Goal: Task Accomplishment & Management: Manage account settings

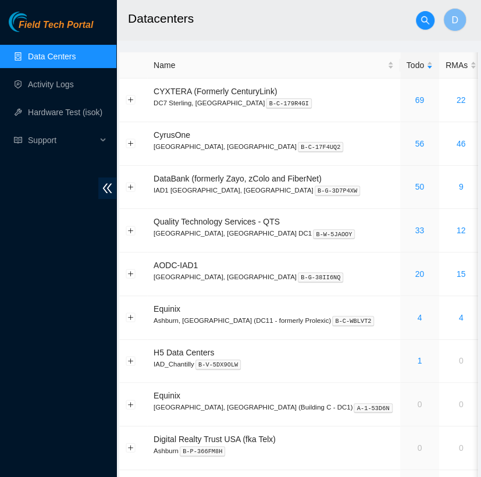
click at [251, 17] on h2 "Datacenters" at bounding box center [288, 18] width 320 height 37
click at [306, 28] on h2 "Datacenters" at bounding box center [288, 18] width 320 height 37
click at [400, 110] on td "68" at bounding box center [419, 100] width 39 height 44
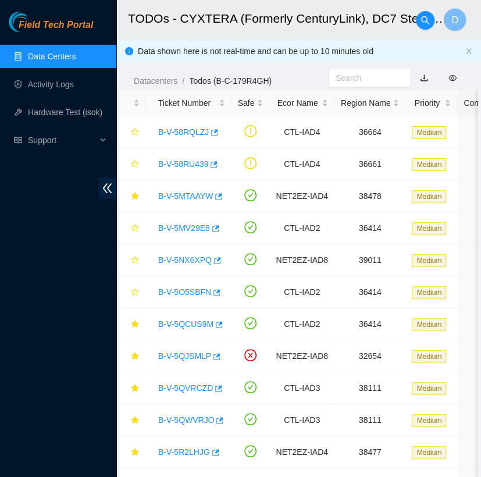
click at [74, 53] on link "Data Centers" at bounding box center [52, 56] width 48 height 9
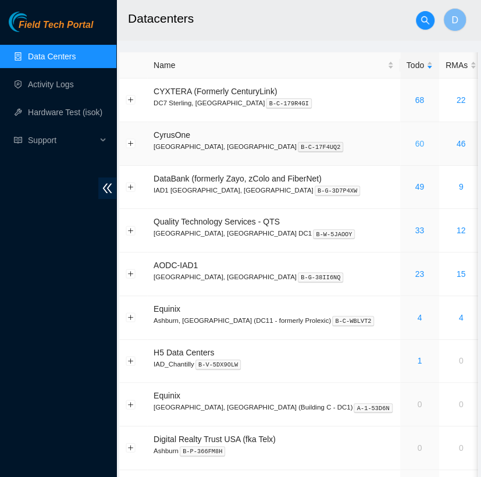
click at [415, 144] on link "60" at bounding box center [419, 143] width 9 height 9
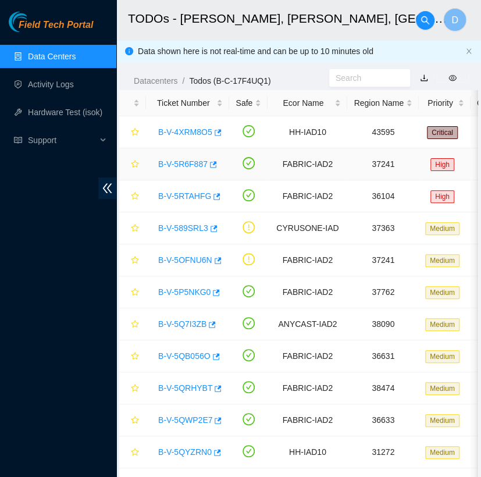
click at [187, 166] on link "B-V-5R6F887" at bounding box center [182, 163] width 49 height 9
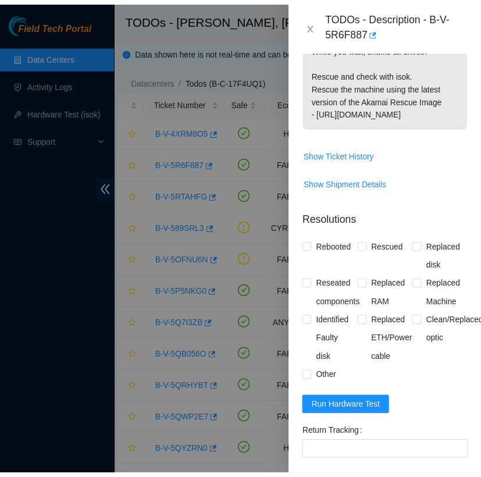
scroll to position [623, 0]
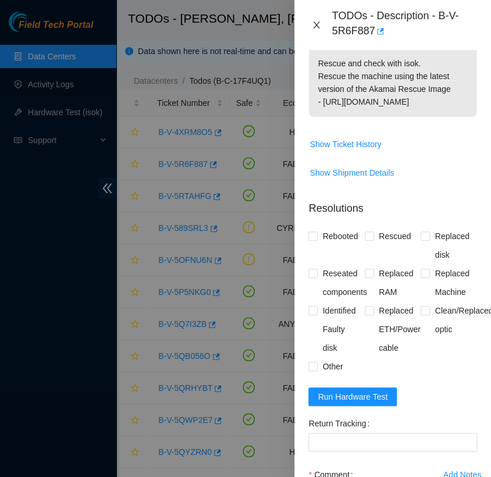
click at [318, 30] on button "Close" at bounding box center [316, 25] width 16 height 11
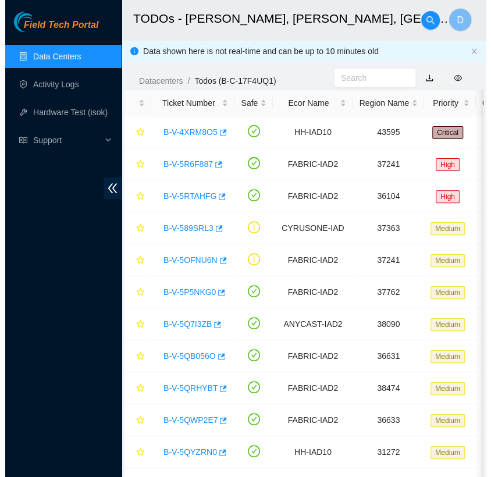
scroll to position [305, 0]
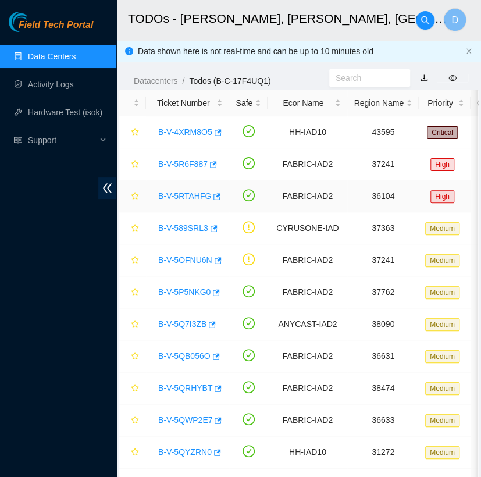
click at [180, 197] on link "B-V-5RTAHFG" at bounding box center [184, 195] width 53 height 9
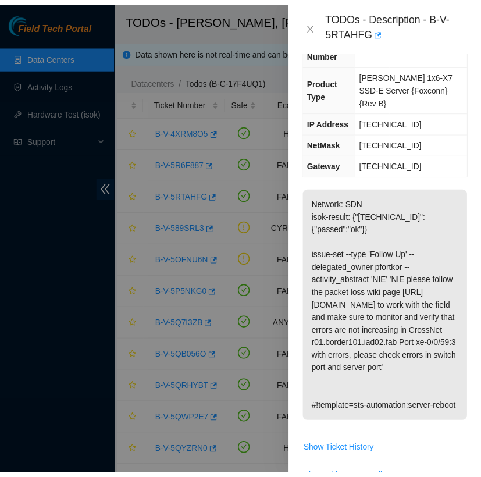
scroll to position [137, 0]
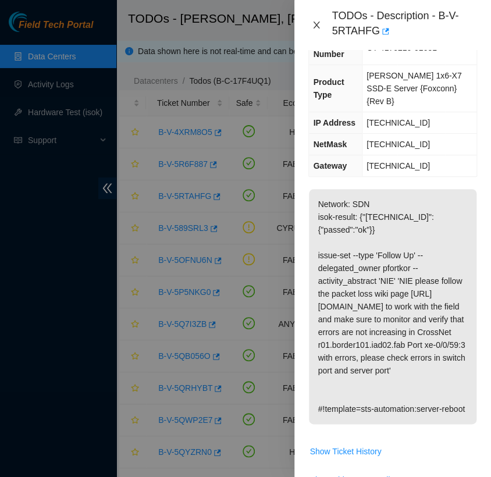
click at [319, 28] on icon "close" at bounding box center [316, 25] width 6 height 7
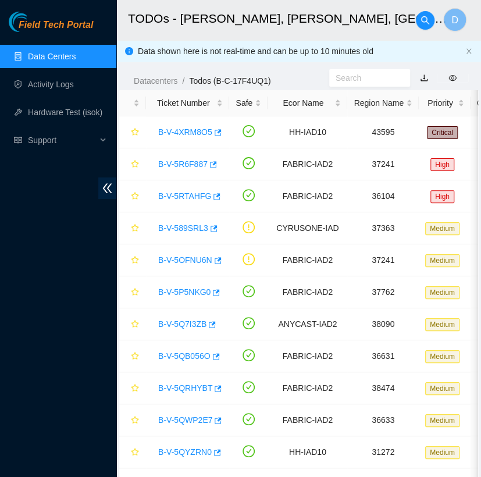
click at [66, 53] on link "Data Centers" at bounding box center [52, 56] width 48 height 9
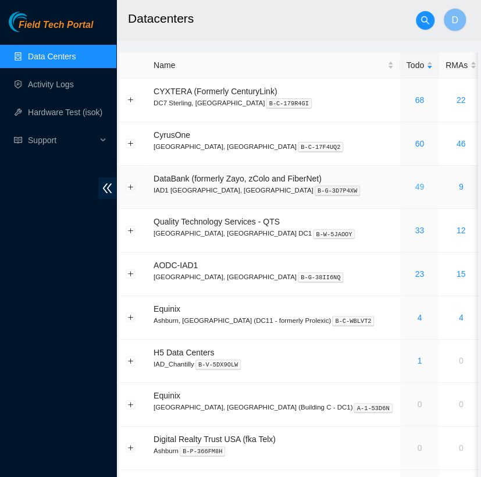
click at [415, 186] on link "49" at bounding box center [419, 186] width 9 height 9
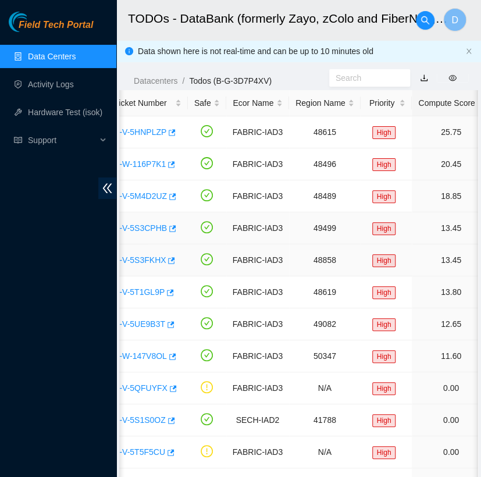
scroll to position [0, 41]
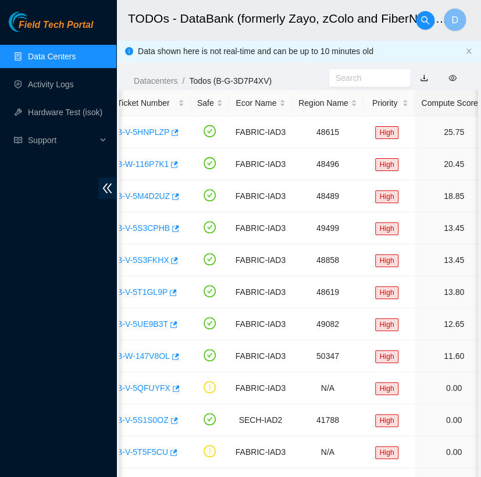
click at [76, 57] on link "Data Centers" at bounding box center [52, 56] width 48 height 9
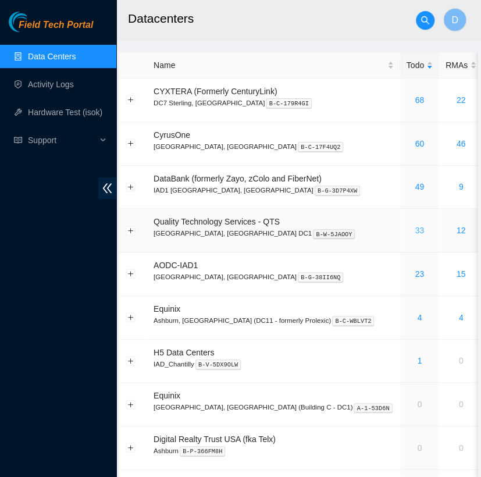
click at [415, 227] on link "33" at bounding box center [419, 230] width 9 height 9
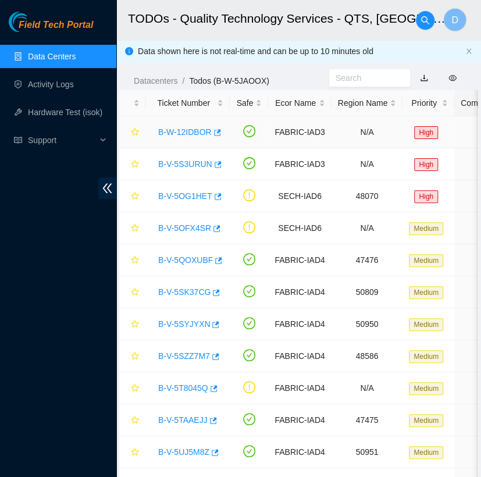
click at [187, 129] on link "B-W-12IDBOR" at bounding box center [184, 131] width 53 height 9
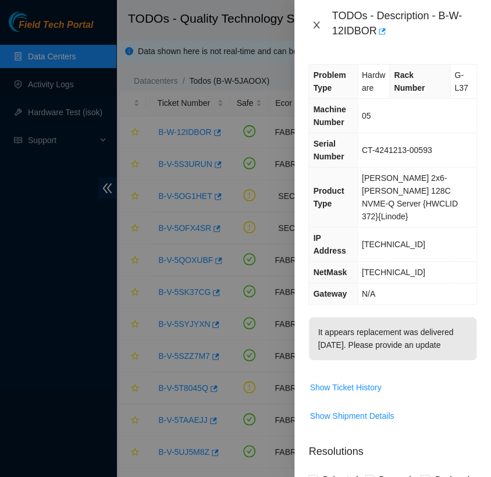
click at [319, 20] on button "Close" at bounding box center [316, 25] width 16 height 11
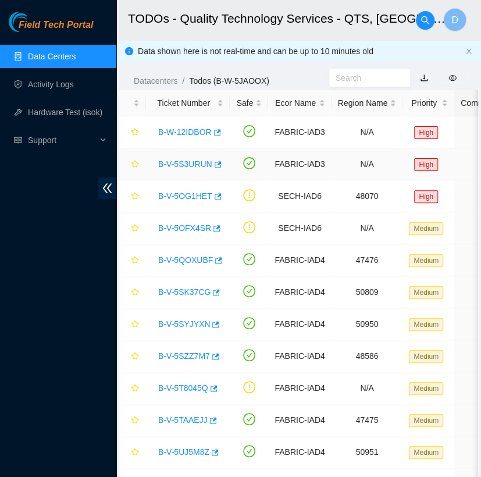
click at [191, 159] on link "B-V-5S3URUN" at bounding box center [185, 163] width 54 height 9
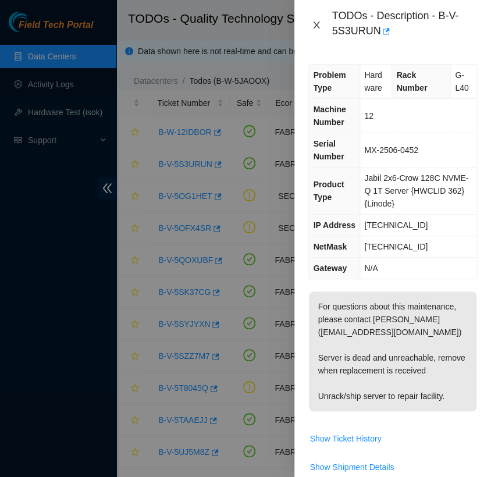
click at [316, 24] on icon "close" at bounding box center [316, 25] width 6 height 7
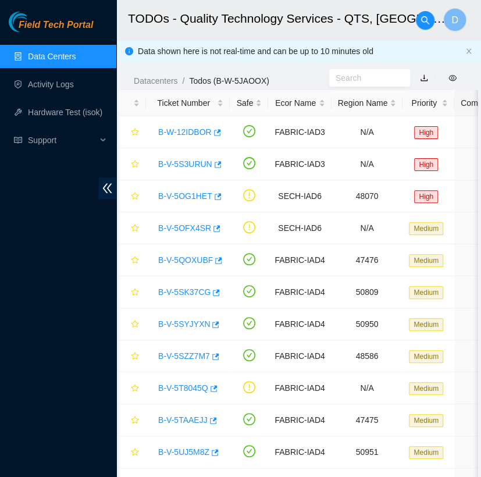
click at [76, 60] on link "Data Centers" at bounding box center [52, 56] width 48 height 9
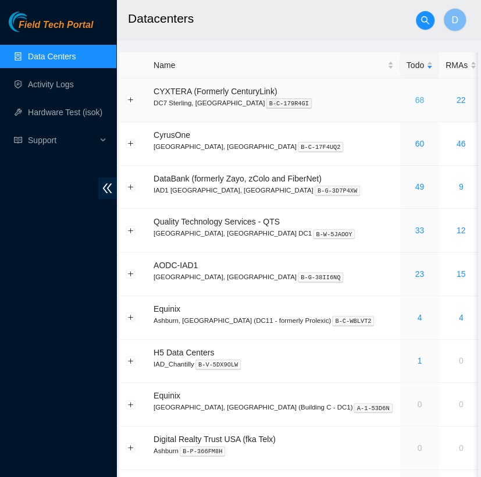
click at [415, 98] on link "68" at bounding box center [419, 99] width 9 height 9
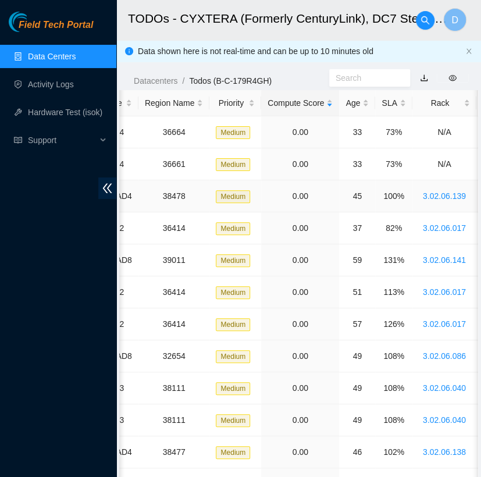
scroll to position [0, 198]
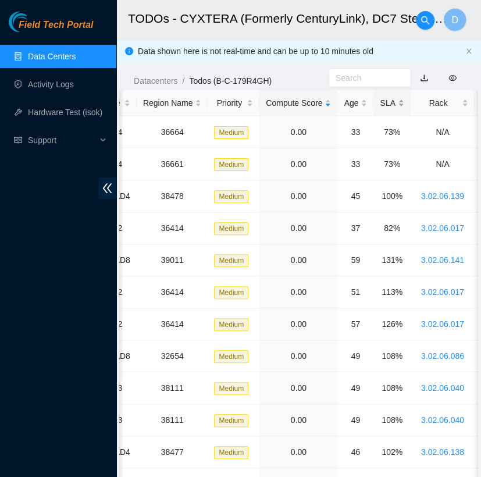
click at [383, 100] on div "SLA" at bounding box center [392, 103] width 24 height 13
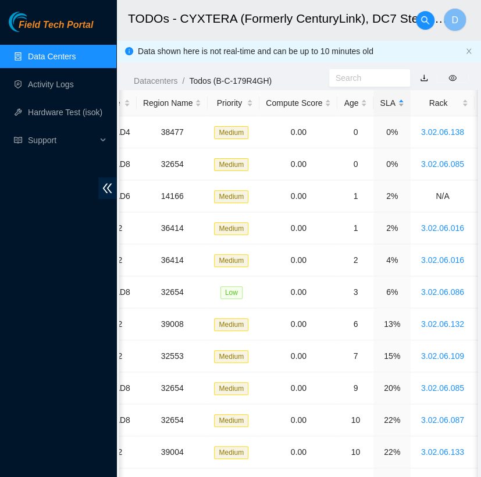
click at [383, 100] on div "SLA" at bounding box center [392, 103] width 24 height 13
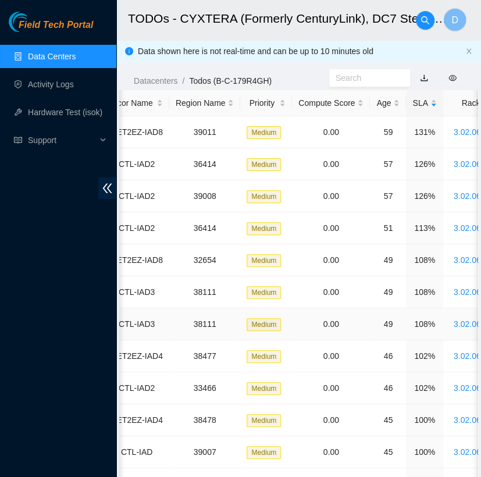
scroll to position [0, 0]
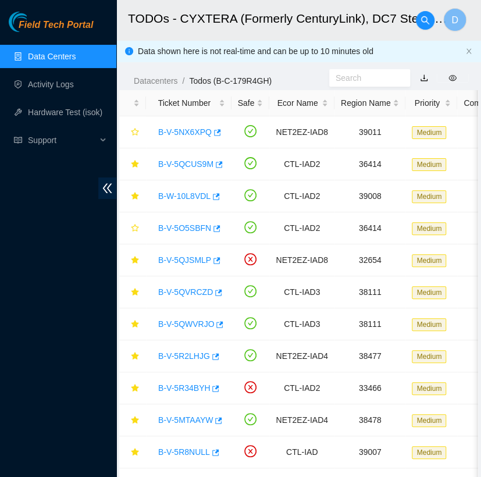
click at [70, 52] on link "Data Centers" at bounding box center [52, 56] width 48 height 9
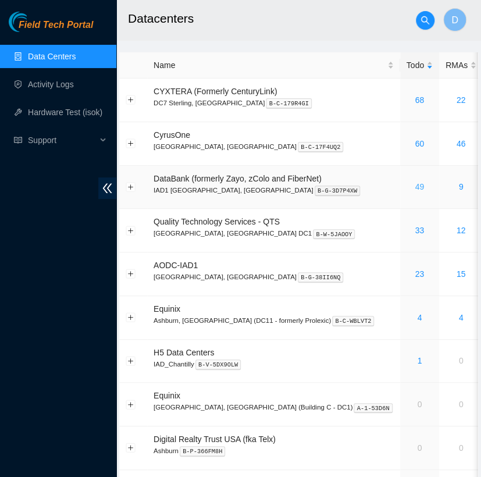
click at [415, 185] on link "49" at bounding box center [419, 186] width 9 height 9
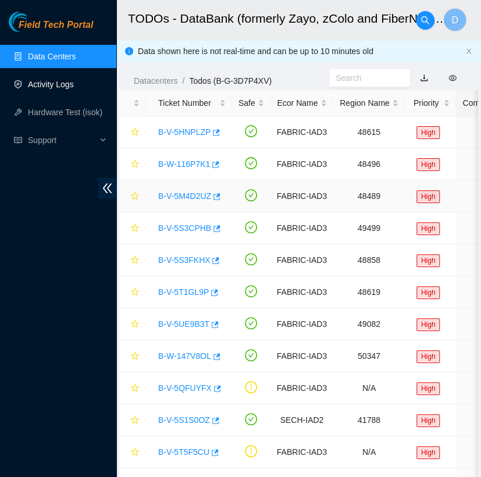
click at [69, 89] on link "Activity Logs" at bounding box center [51, 84] width 46 height 9
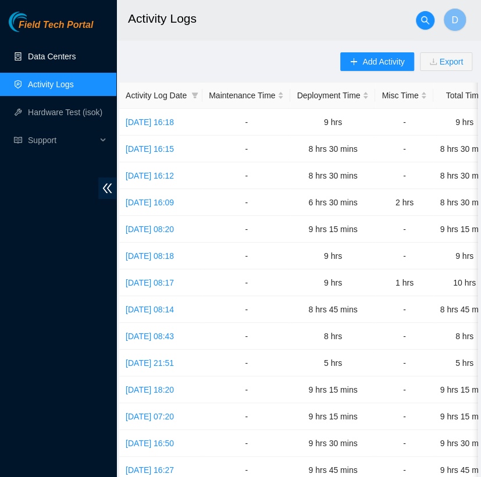
click at [76, 56] on link "Data Centers" at bounding box center [52, 56] width 48 height 9
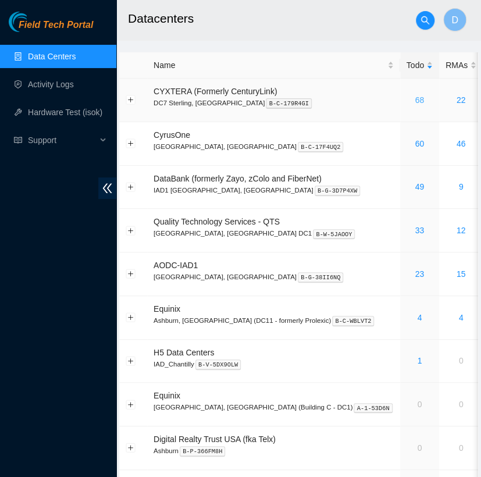
click at [415, 100] on link "68" at bounding box center [419, 99] width 9 height 9
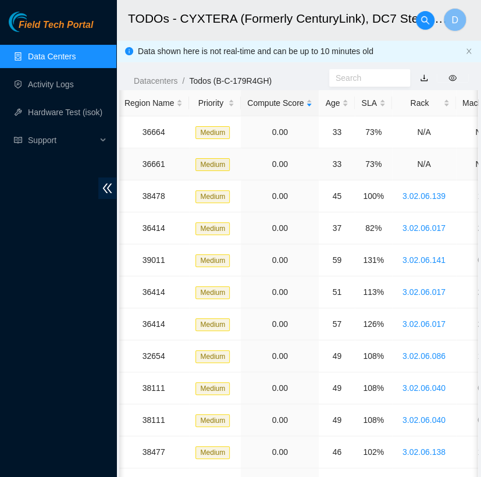
scroll to position [0, 222]
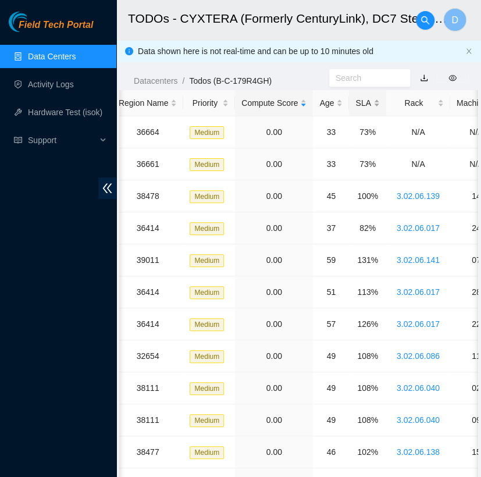
click at [365, 105] on div "SLA" at bounding box center [367, 103] width 24 height 13
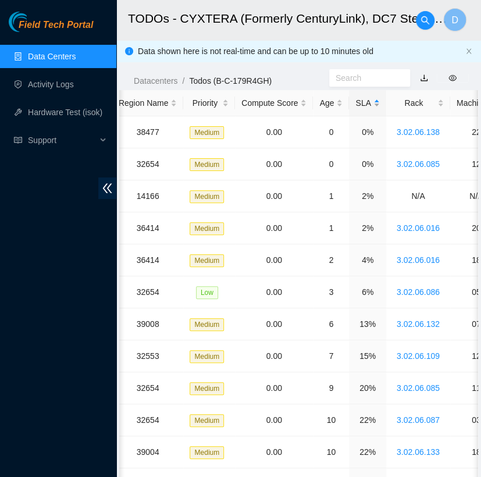
click at [365, 105] on div "SLA" at bounding box center [367, 103] width 24 height 13
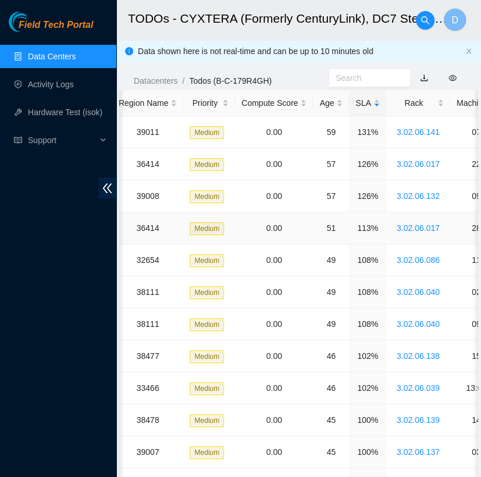
scroll to position [0, 0]
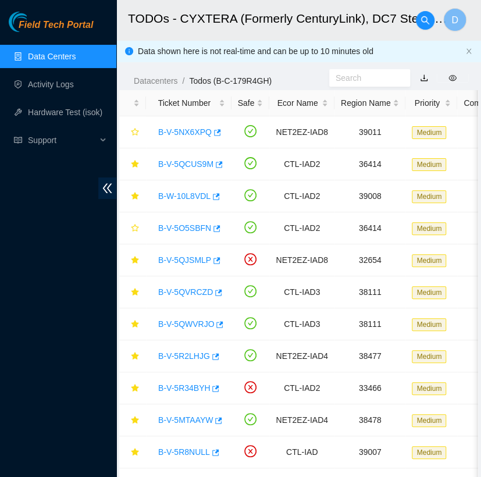
click at [72, 53] on link "Data Centers" at bounding box center [52, 56] width 48 height 9
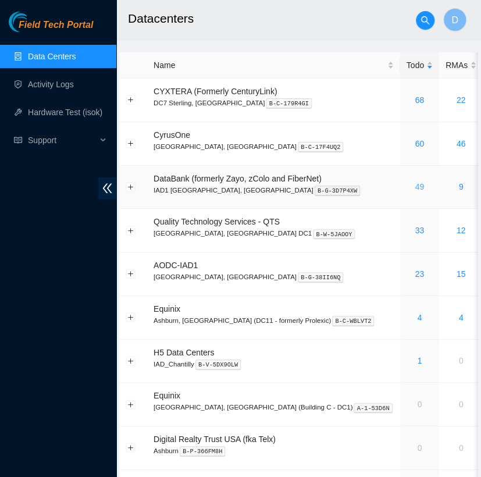
click at [415, 188] on link "49" at bounding box center [419, 186] width 9 height 9
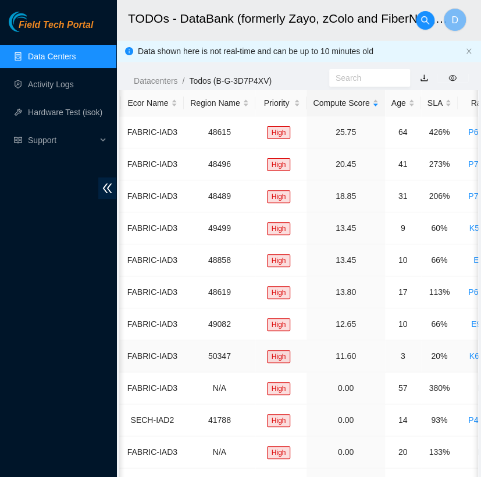
scroll to position [0, 151]
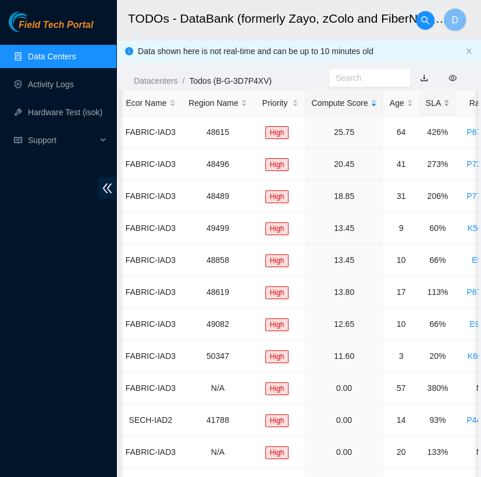
click at [436, 97] on div "SLA" at bounding box center [438, 103] width 24 height 13
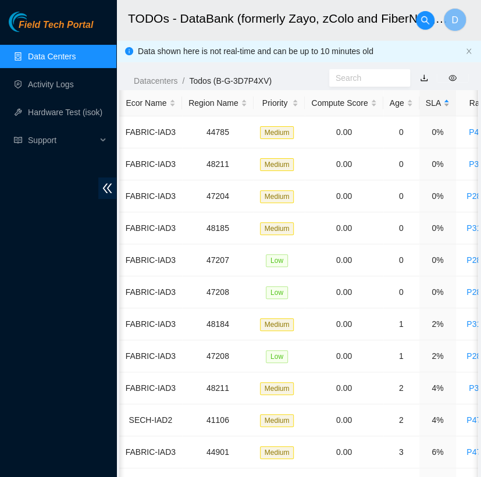
click at [436, 97] on div "SLA" at bounding box center [438, 103] width 24 height 13
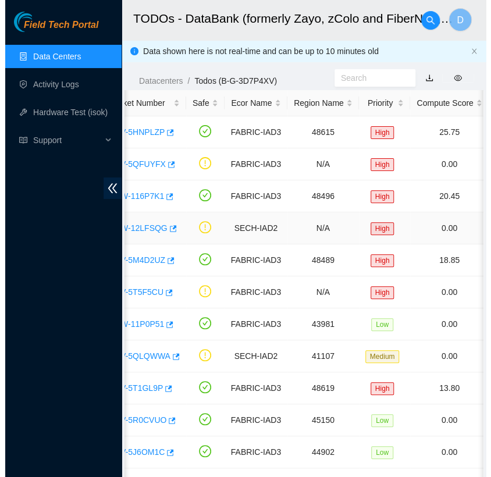
scroll to position [0, 0]
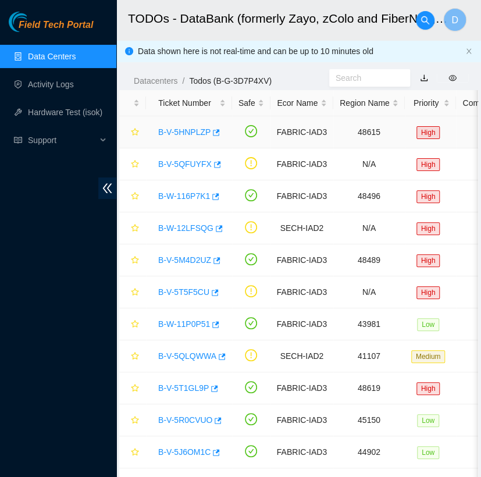
click at [179, 130] on link "B-V-5HNPLZP" at bounding box center [184, 131] width 52 height 9
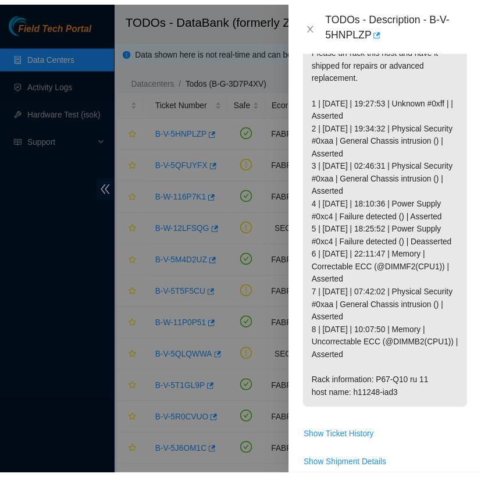
scroll to position [271, 0]
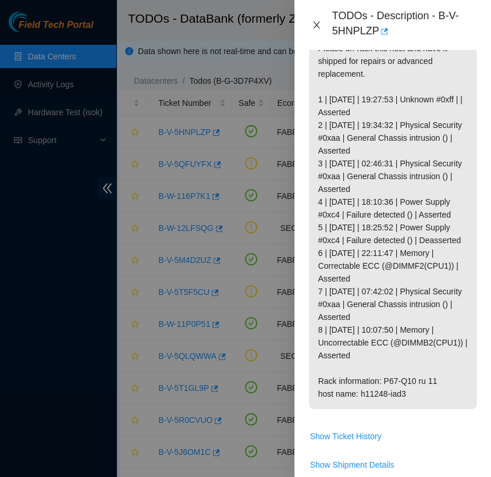
click at [315, 23] on icon "close" at bounding box center [316, 25] width 6 height 7
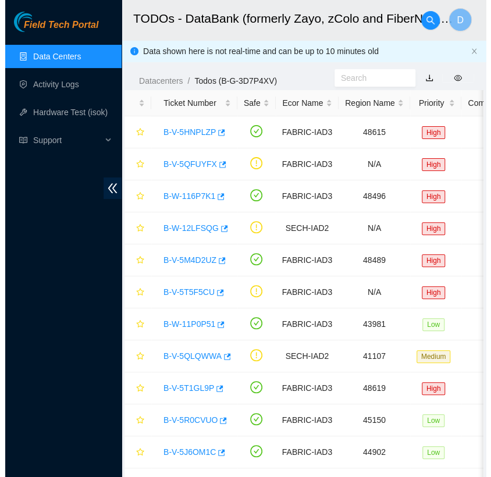
scroll to position [258, 0]
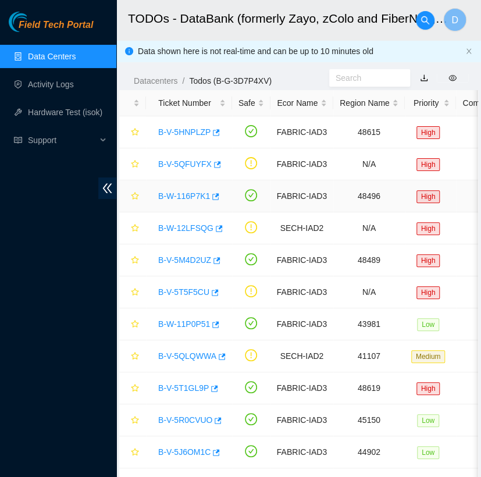
click at [183, 195] on link "B-W-116P7K1" at bounding box center [184, 195] width 52 height 9
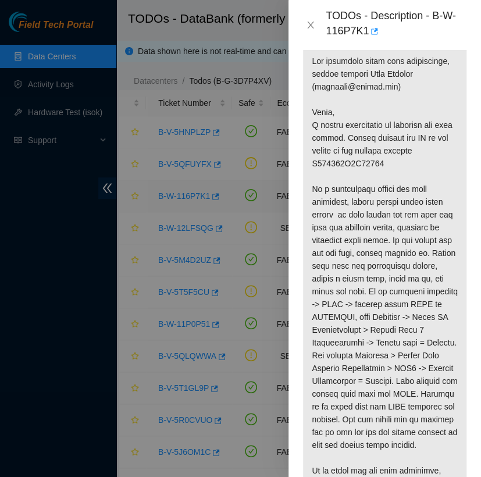
scroll to position [271, 0]
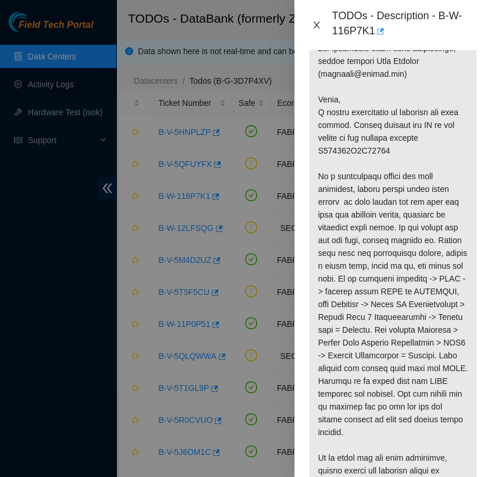
click at [317, 22] on icon "close" at bounding box center [316, 24] width 9 height 9
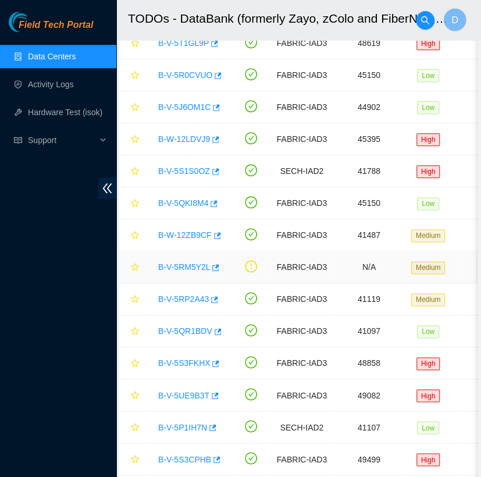
scroll to position [0, 0]
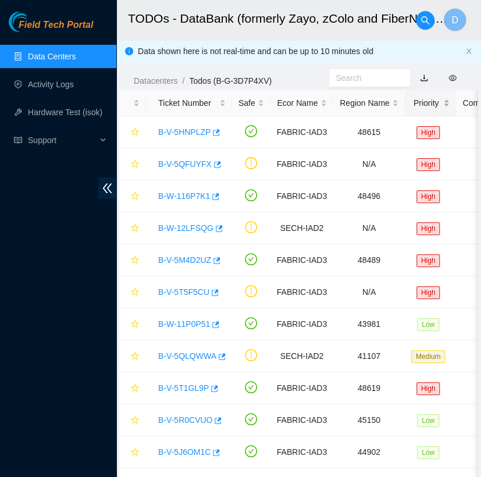
click at [420, 103] on div "Priority" at bounding box center [430, 103] width 39 height 13
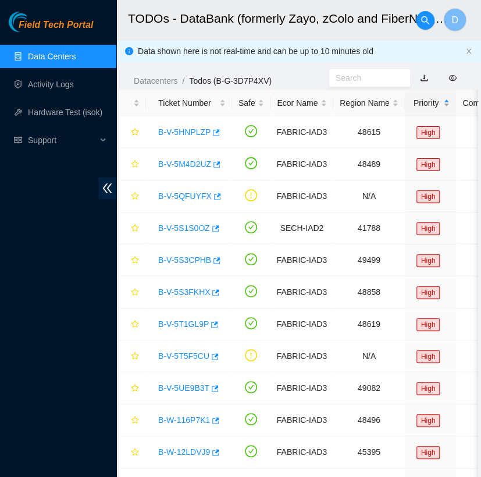
click at [420, 103] on div "Priority" at bounding box center [430, 103] width 39 height 13
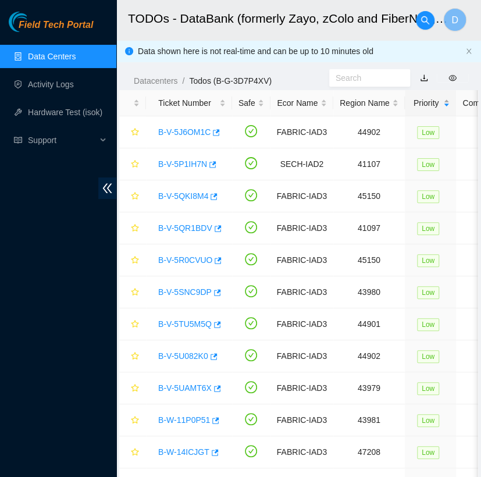
click at [420, 103] on div "Priority" at bounding box center [430, 103] width 39 height 13
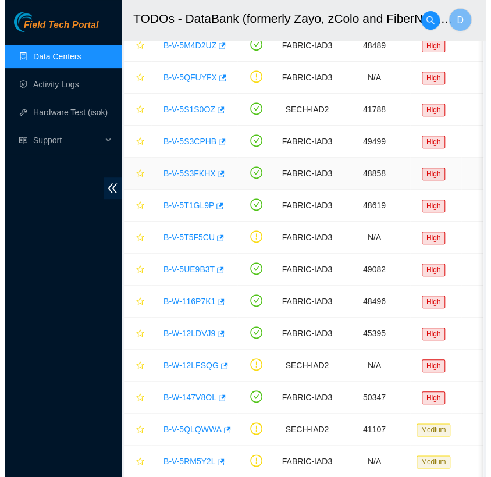
scroll to position [122, 0]
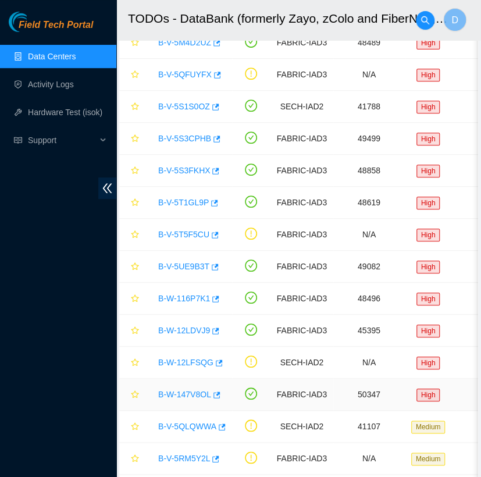
click at [189, 392] on link "B-W-147V8OL" at bounding box center [184, 394] width 53 height 9
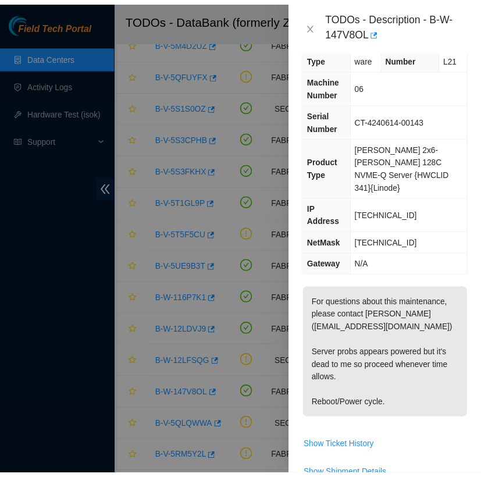
scroll to position [33, 0]
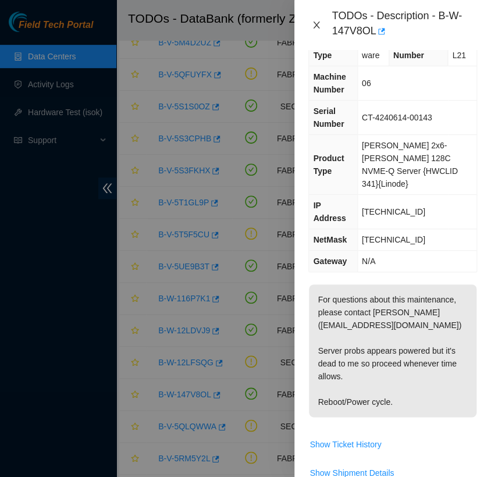
click at [318, 26] on icon "close" at bounding box center [316, 24] width 9 height 9
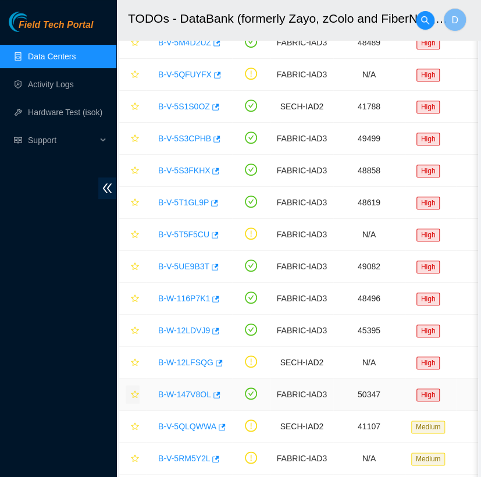
click at [135, 392] on icon "star" at bounding box center [135, 394] width 8 height 8
click at [192, 330] on link "B-W-12LDVJ9" at bounding box center [184, 330] width 52 height 9
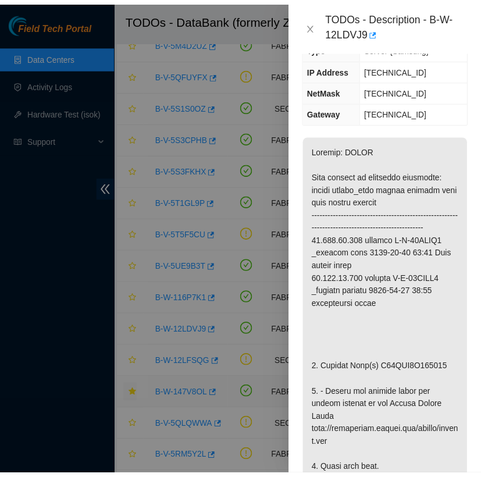
scroll to position [192, 0]
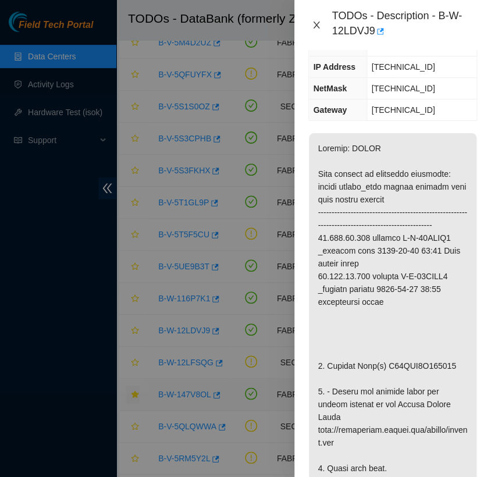
click at [316, 22] on icon "close" at bounding box center [316, 24] width 9 height 9
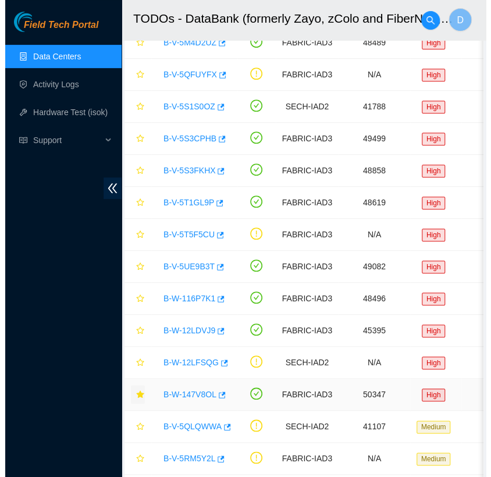
scroll to position [180, 0]
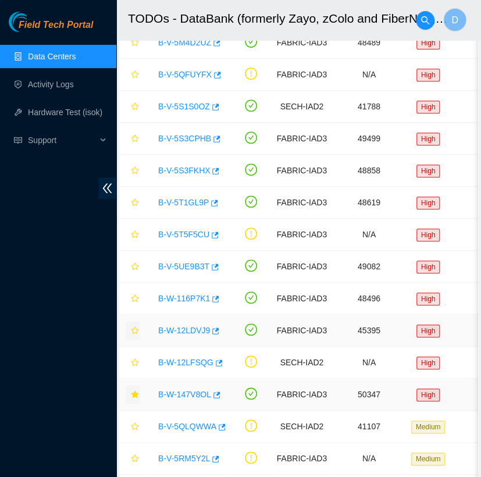
click at [135, 326] on icon "star" at bounding box center [135, 330] width 8 height 8
click at [189, 297] on link "B-W-116P7K1" at bounding box center [184, 298] width 52 height 9
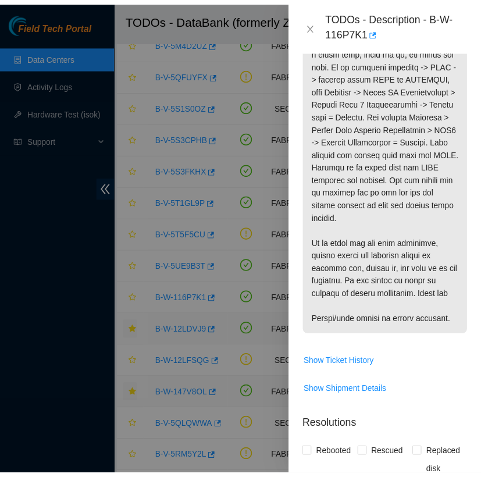
scroll to position [491, 0]
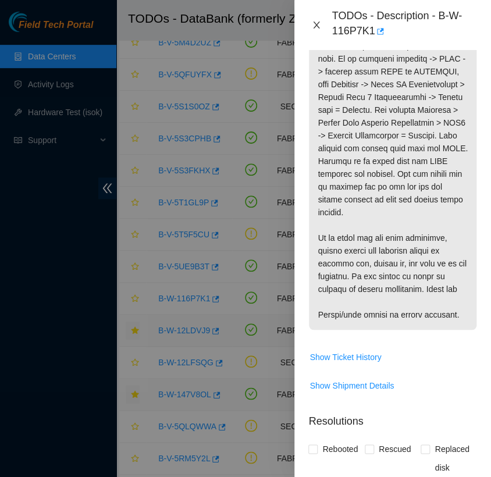
click at [315, 24] on icon "close" at bounding box center [316, 24] width 9 height 9
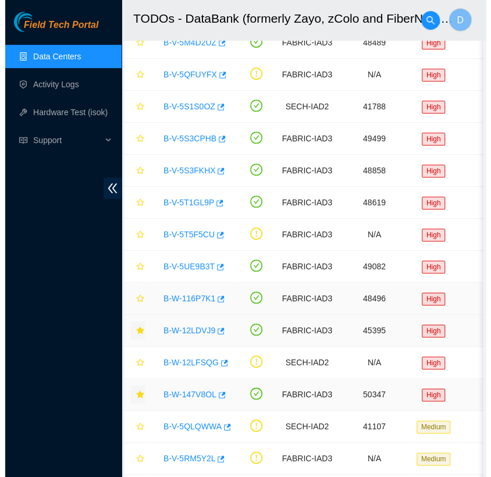
scroll to position [305, 0]
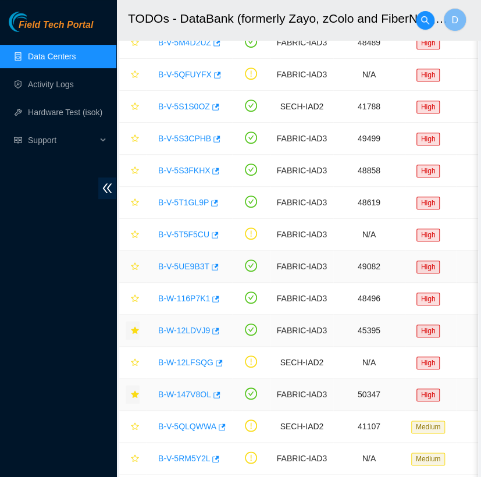
click at [195, 262] on link "B-V-5UE9B3T" at bounding box center [183, 266] width 51 height 9
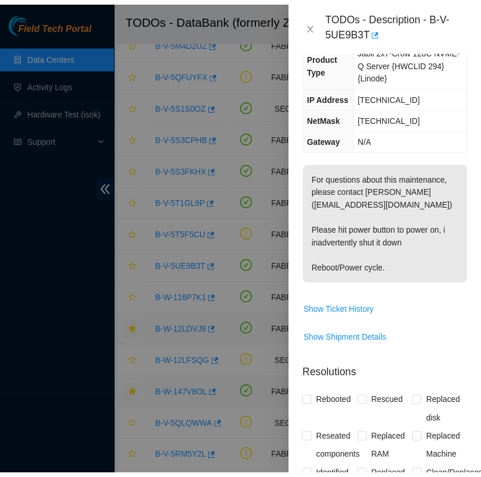
scroll to position [128, 0]
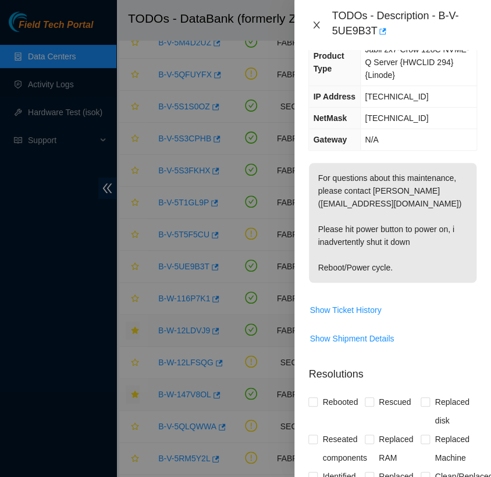
click at [315, 25] on icon "close" at bounding box center [316, 24] width 9 height 9
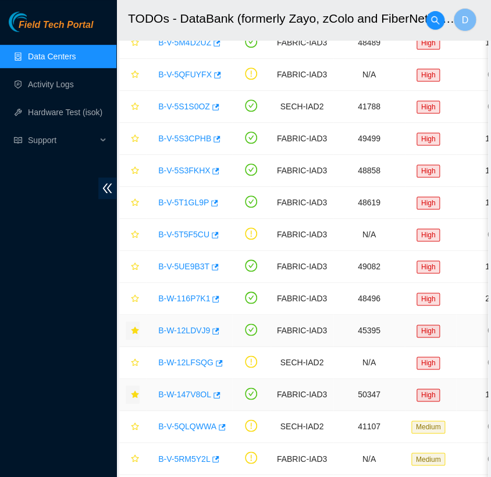
scroll to position [122, 0]
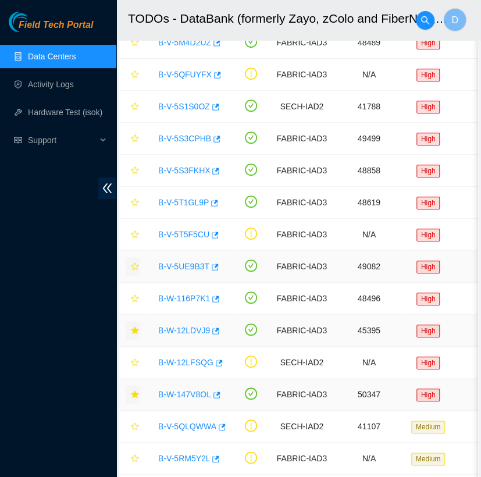
click at [135, 267] on icon "star" at bounding box center [135, 266] width 8 height 8
click at [192, 231] on link "B-V-5T5F5CU" at bounding box center [183, 234] width 51 height 9
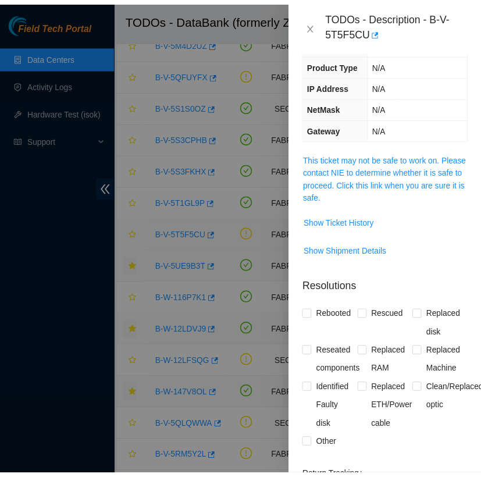
scroll to position [109, 0]
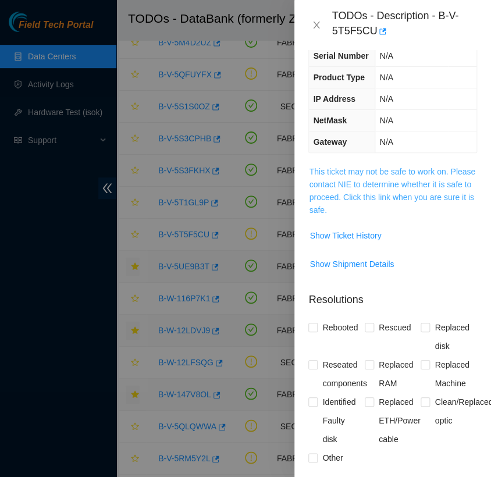
click at [369, 197] on link "This ticket may not be safe to work on. Please contact NIE to determine whether…" at bounding box center [392, 191] width 166 height 48
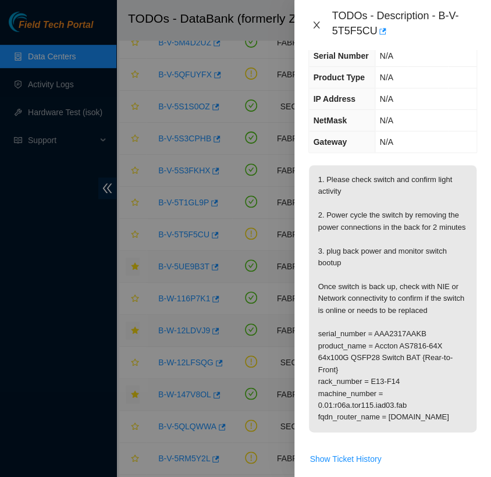
click at [314, 22] on icon "close" at bounding box center [316, 25] width 6 height 7
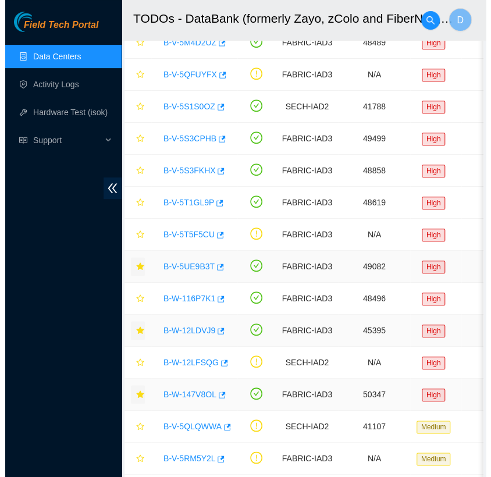
scroll to position [122, 0]
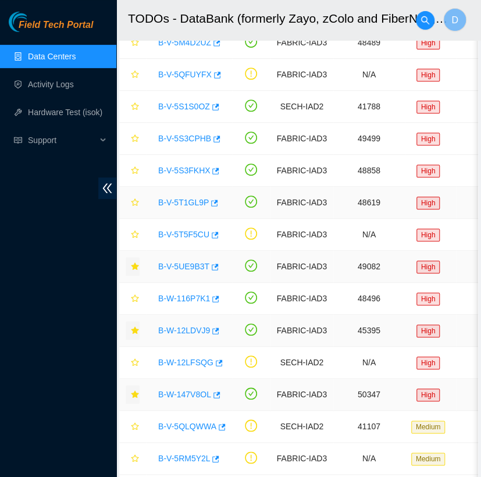
click at [190, 198] on link "B-V-5T1GL9P" at bounding box center [183, 202] width 51 height 9
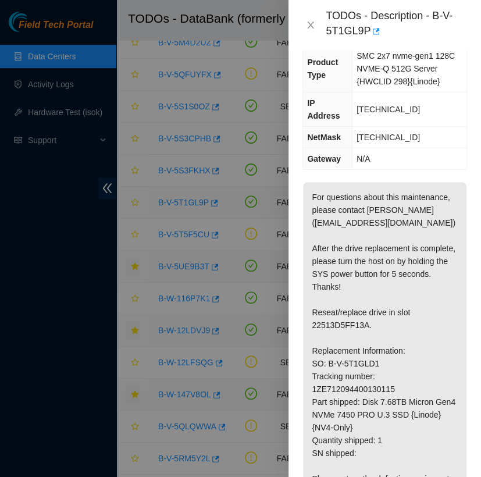
scroll to position [128, 0]
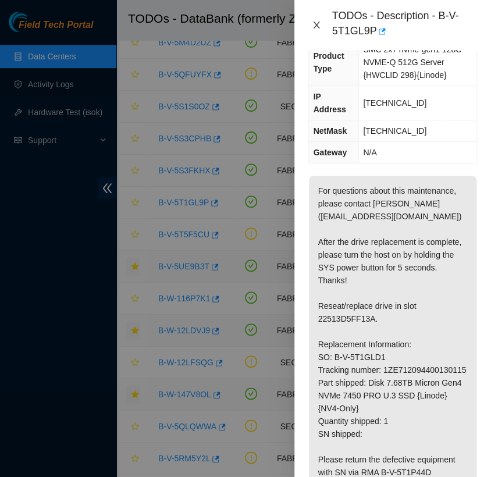
click at [315, 25] on icon "close" at bounding box center [316, 24] width 9 height 9
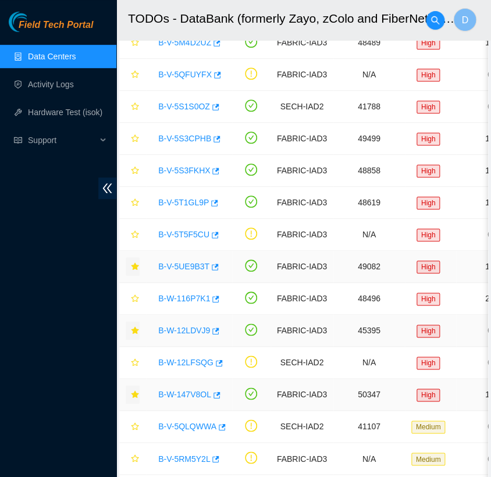
scroll to position [122, 0]
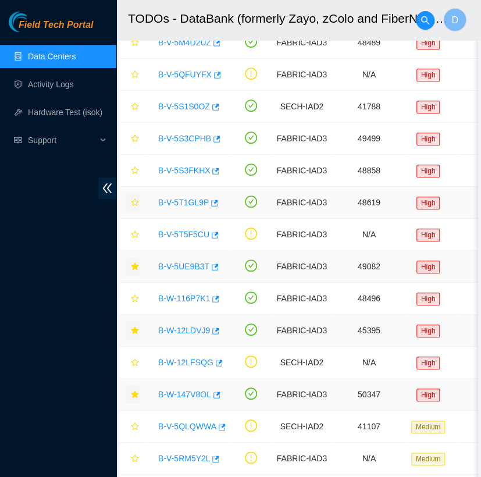
click at [134, 201] on icon "star" at bounding box center [135, 202] width 8 height 8
click at [185, 170] on link "B-V-5S3FKHX" at bounding box center [184, 170] width 52 height 9
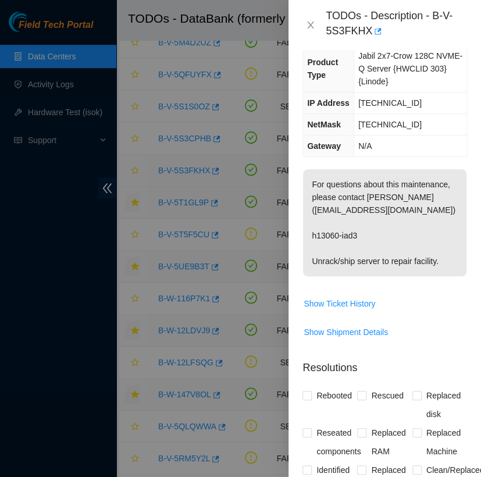
scroll to position [128, 0]
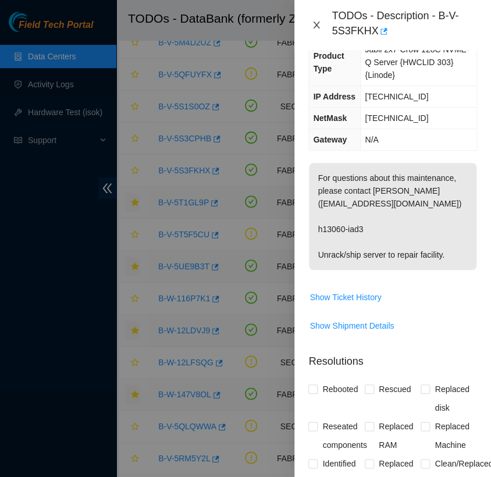
click at [317, 26] on icon "close" at bounding box center [316, 25] width 6 height 7
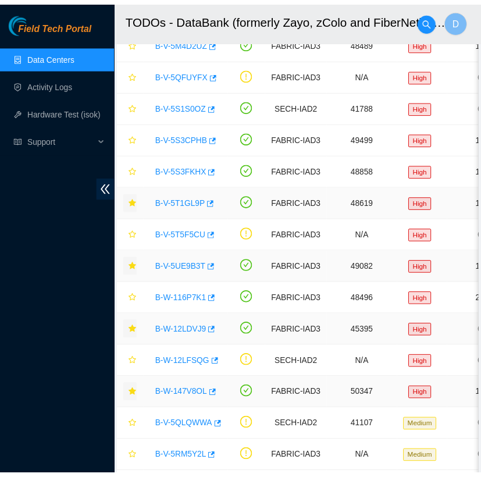
scroll to position [122, 0]
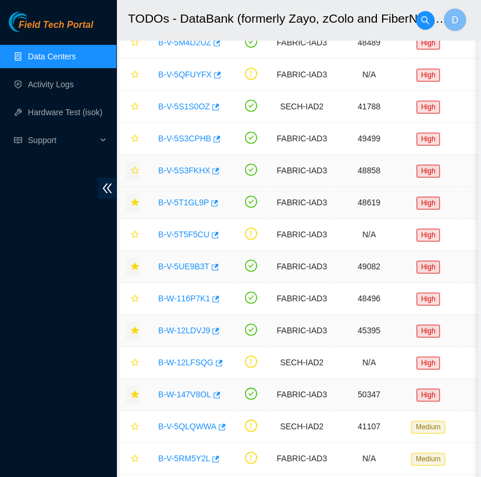
click at [132, 166] on icon "star" at bounding box center [135, 170] width 8 height 8
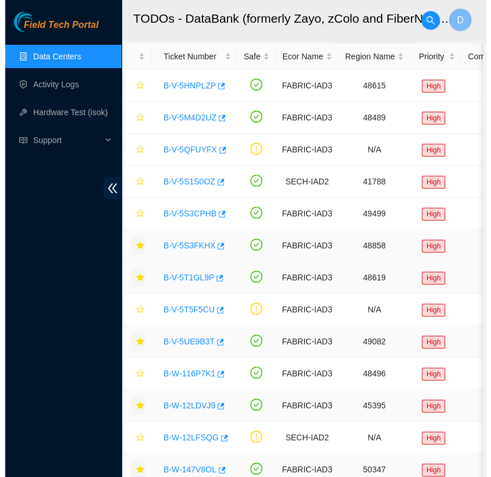
scroll to position [41, 0]
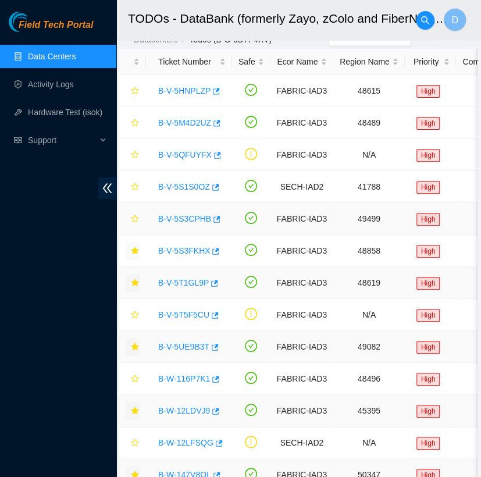
click at [183, 216] on link "B-V-5S3CPHB" at bounding box center [184, 218] width 53 height 9
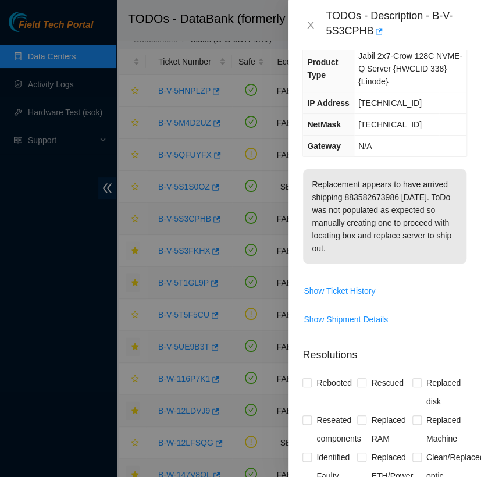
scroll to position [128, 0]
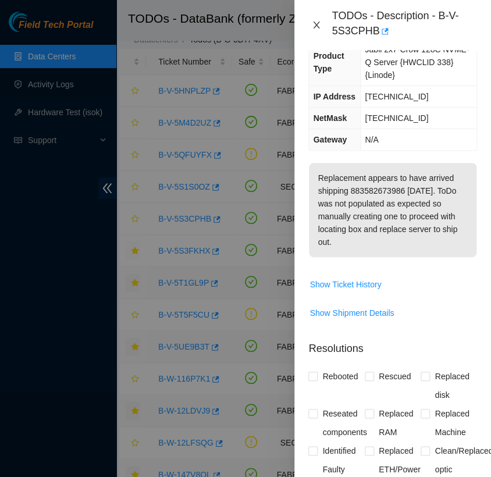
click at [315, 25] on icon "close" at bounding box center [316, 24] width 9 height 9
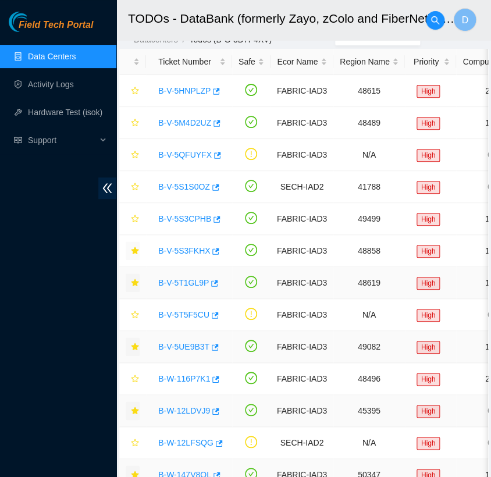
scroll to position [122, 0]
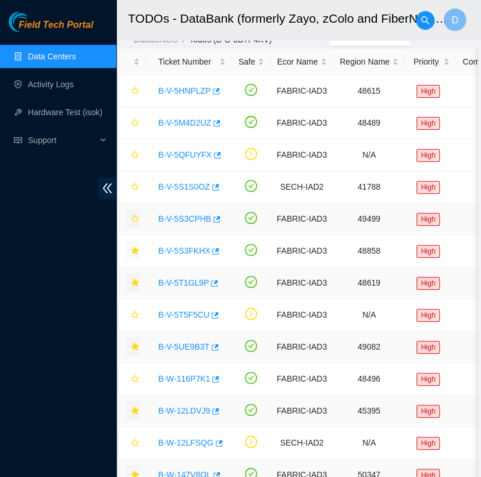
click at [134, 216] on icon "star" at bounding box center [135, 219] width 8 height 8
click at [185, 185] on link "B-V-5S1S0OZ" at bounding box center [184, 186] width 52 height 9
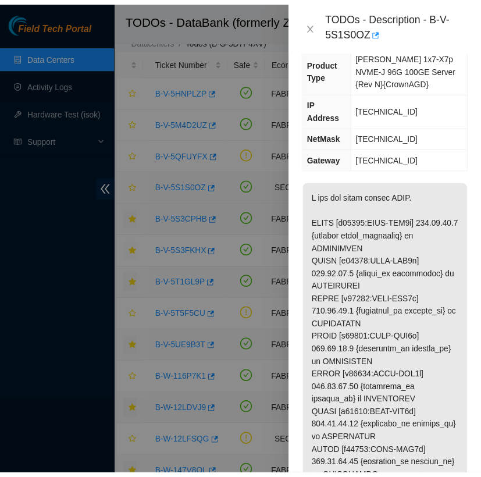
scroll to position [128, 0]
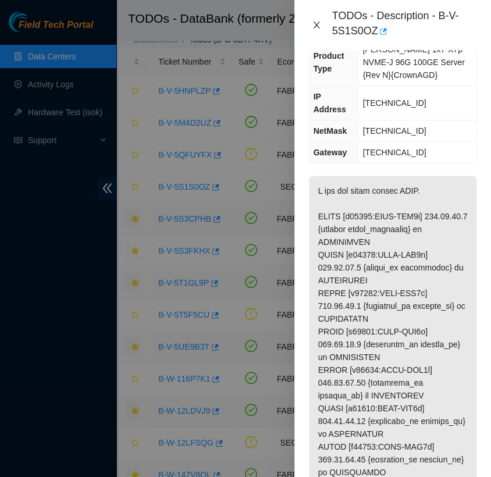
click at [314, 21] on icon "close" at bounding box center [316, 24] width 9 height 9
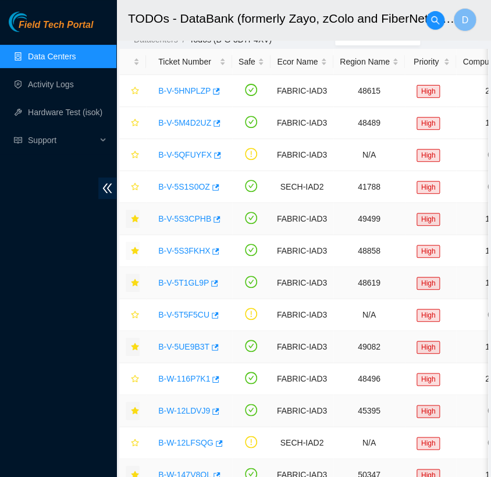
scroll to position [122, 0]
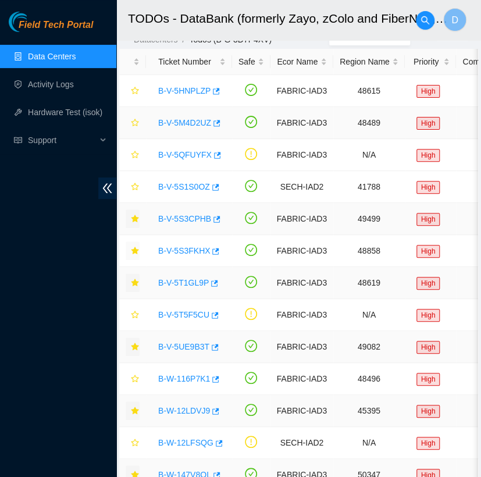
click at [187, 123] on link "B-V-5M4D2UZ" at bounding box center [184, 122] width 53 height 9
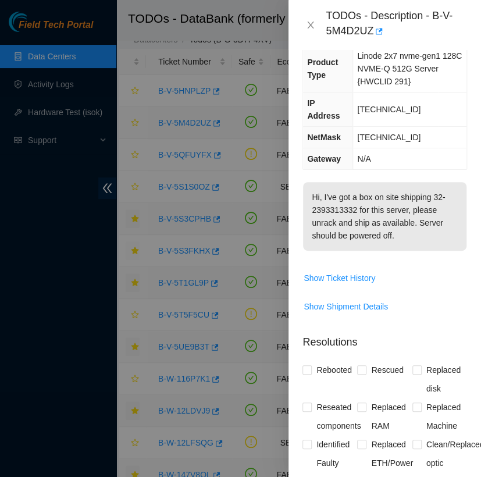
scroll to position [128, 0]
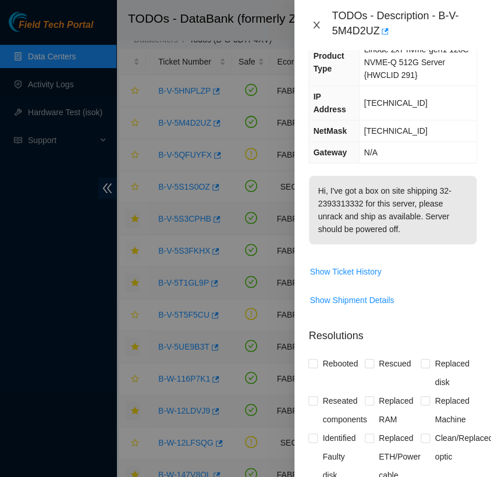
click at [316, 26] on icon "close" at bounding box center [316, 24] width 9 height 9
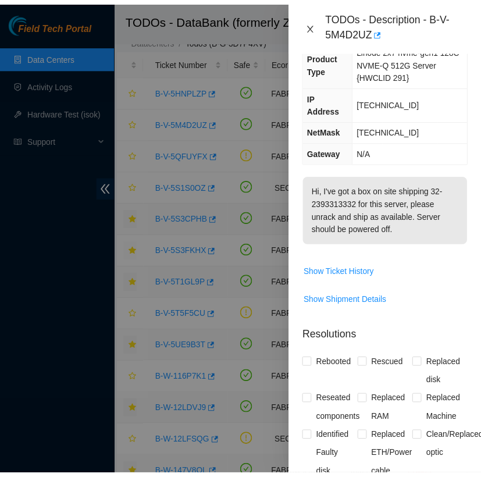
scroll to position [122, 0]
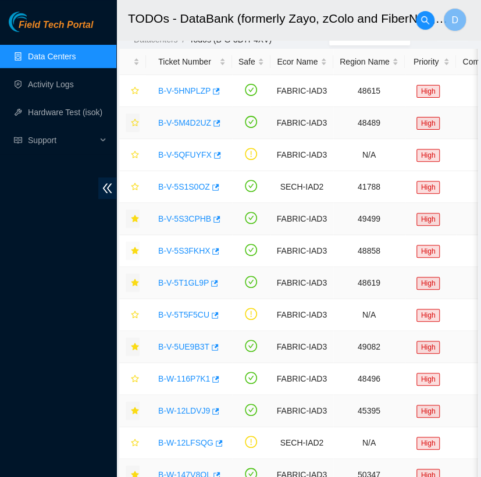
click at [134, 122] on icon "star" at bounding box center [135, 123] width 8 height 8
